Goal: Transaction & Acquisition: Download file/media

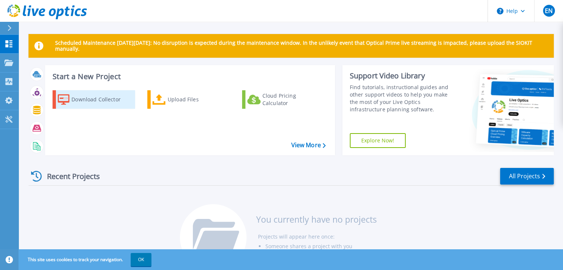
click at [103, 98] on div "Download Collector" at bounding box center [100, 99] width 59 height 15
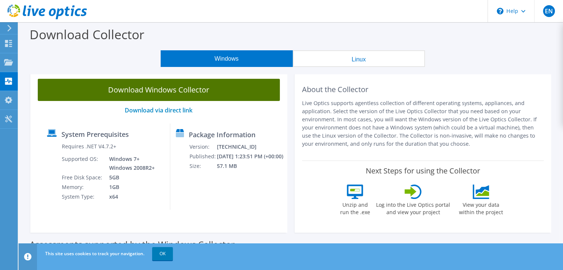
click at [160, 92] on link "Download Windows Collector" at bounding box center [159, 90] width 242 height 22
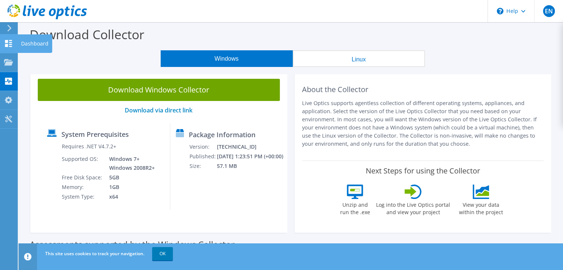
click at [10, 46] on use at bounding box center [8, 43] width 7 height 7
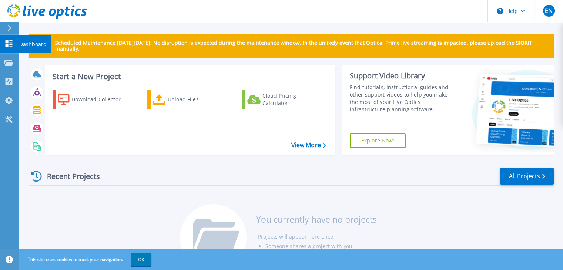
click at [38, 42] on p "Dashboard" at bounding box center [32, 44] width 27 height 19
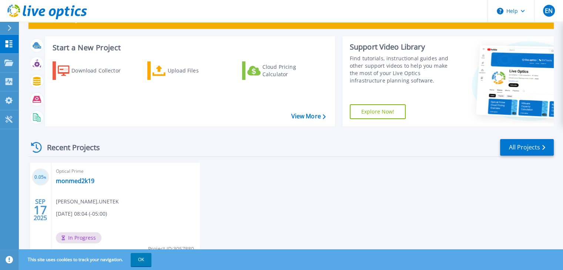
scroll to position [60, 0]
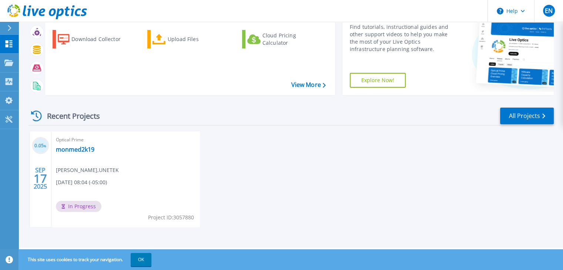
click at [463, 162] on div "0.05 % [DATE] Optical Prime monmed2k19 [PERSON_NAME] , UNETEK [DATE] 08:04 (-05…" at bounding box center [288, 186] width 531 height 111
click at [409, 193] on div "0.05 % [DATE] Optical Prime monmed2k19 [PERSON_NAME] , UNETEK [DATE] 08:04 (-05…" at bounding box center [288, 186] width 531 height 111
